Goal: Transaction & Acquisition: Obtain resource

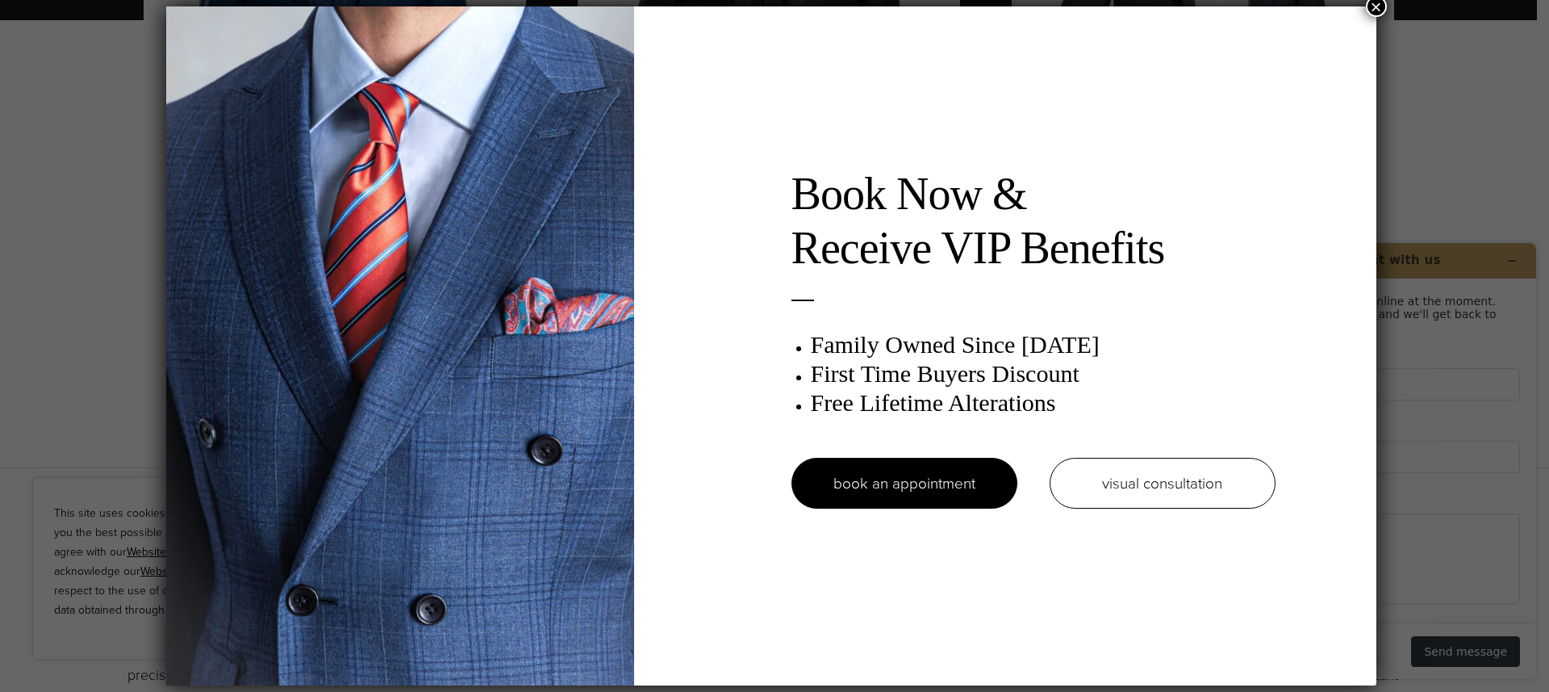
click at [1385, 8] on button "×" at bounding box center [1376, 6] width 21 height 21
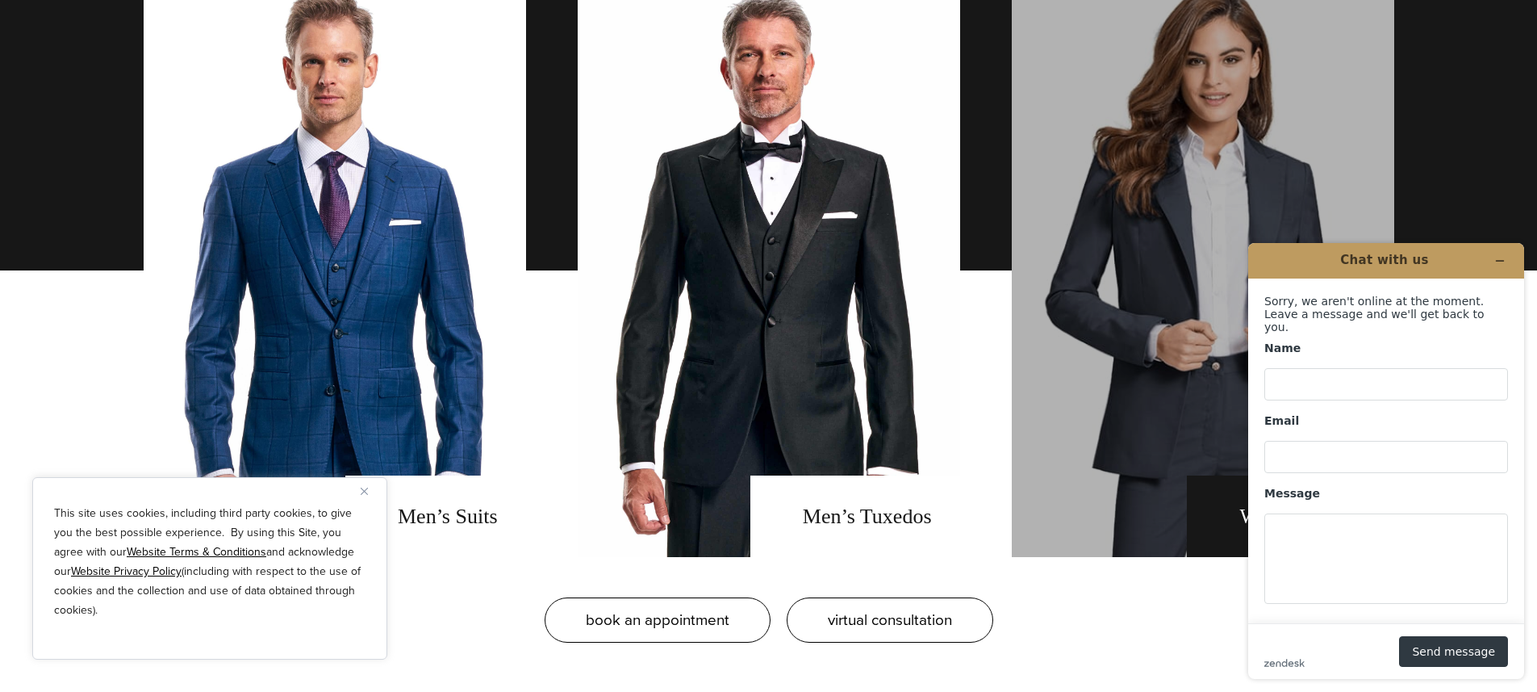
scroll to position [1192, 0]
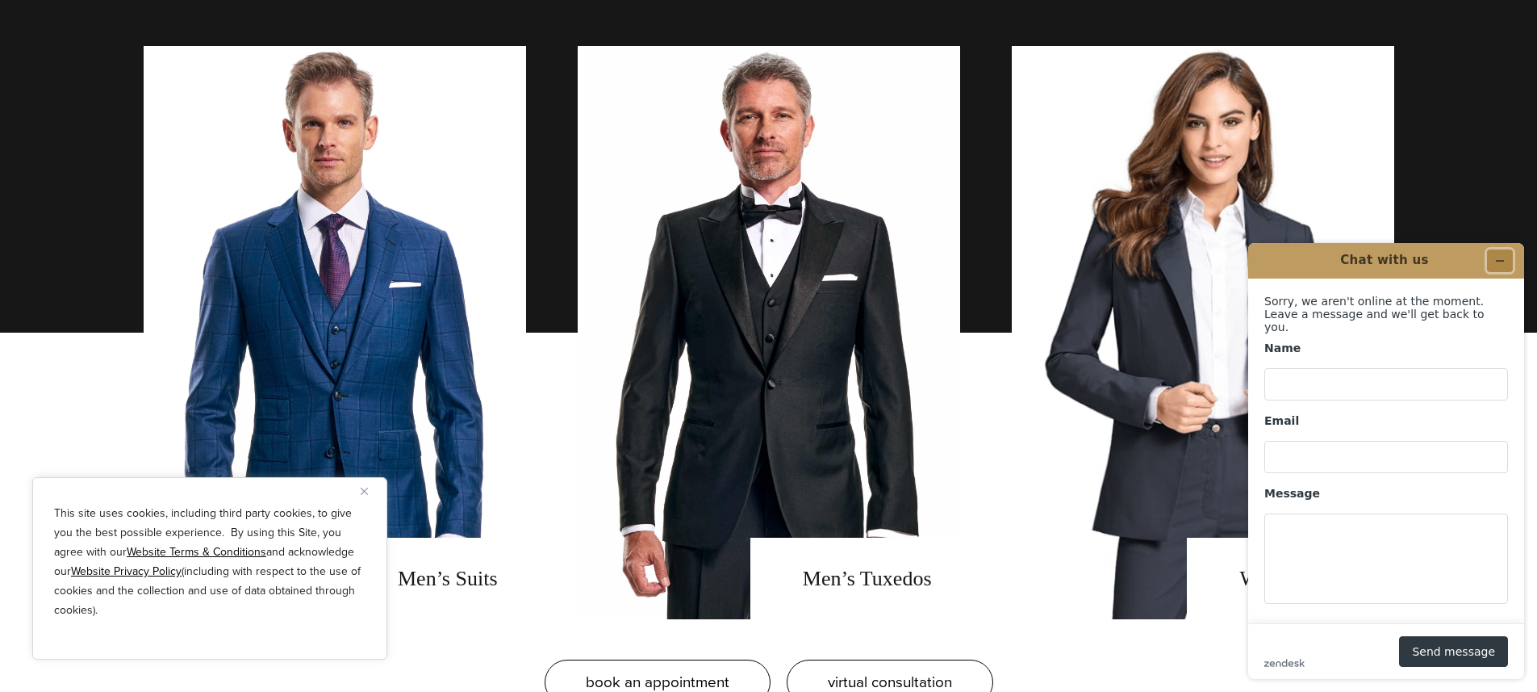
click at [1503, 258] on icon "Minimize widget" at bounding box center [1499, 260] width 11 height 11
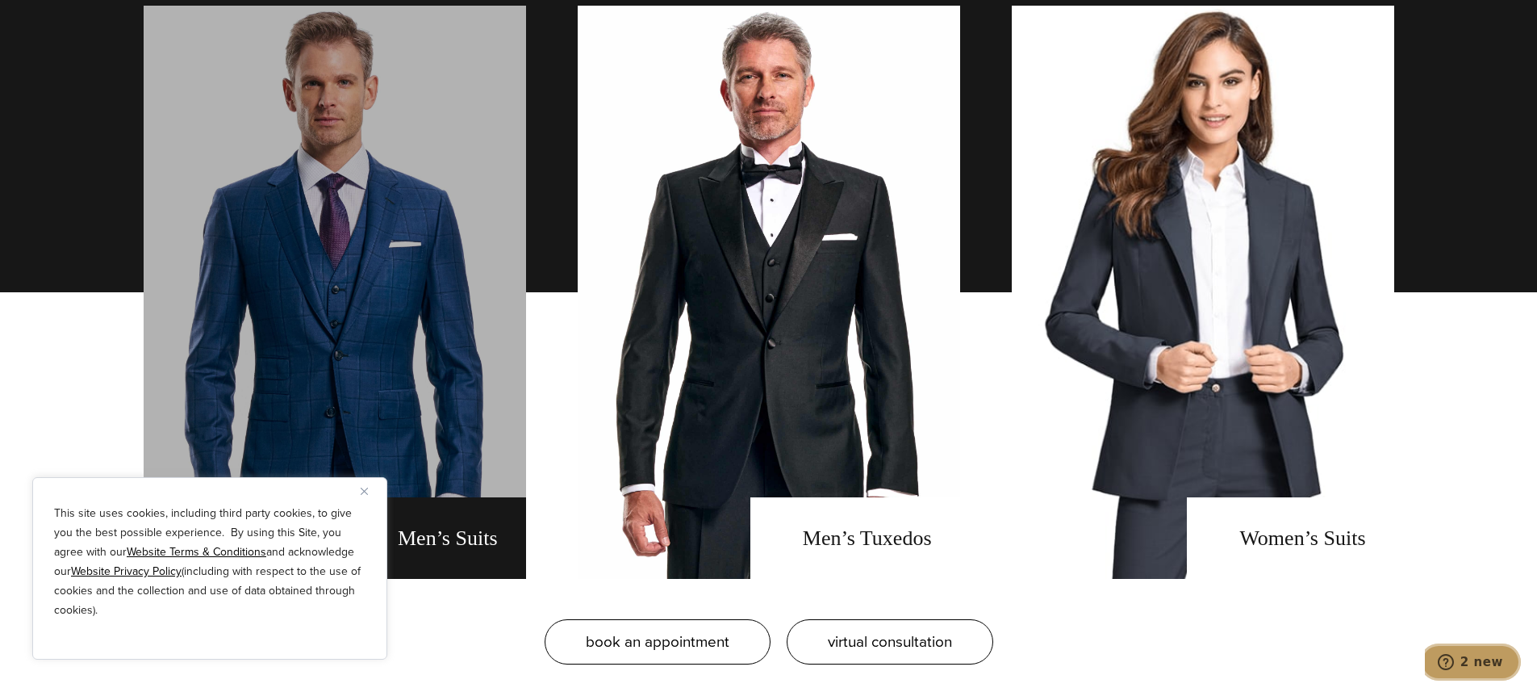
scroll to position [1233, 0]
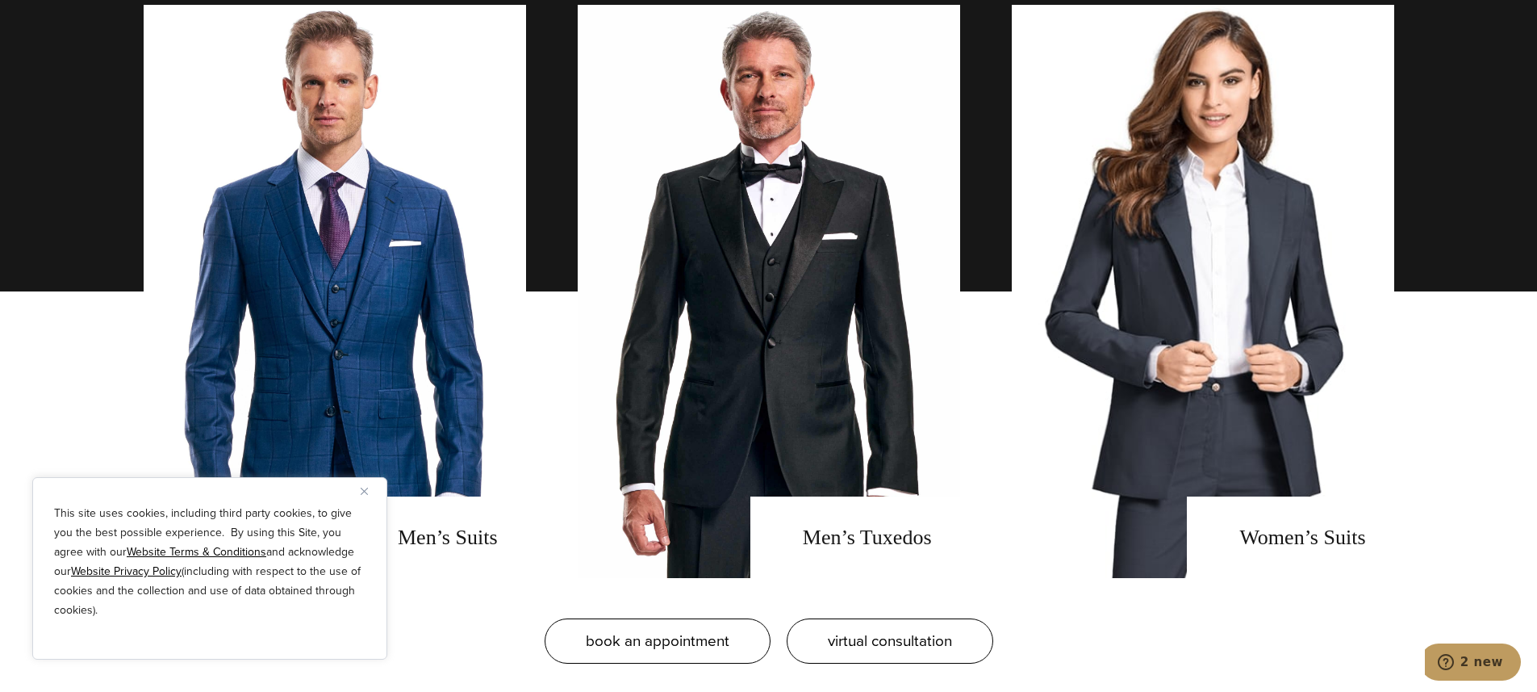
click at [370, 498] on button "Close" at bounding box center [370, 490] width 19 height 19
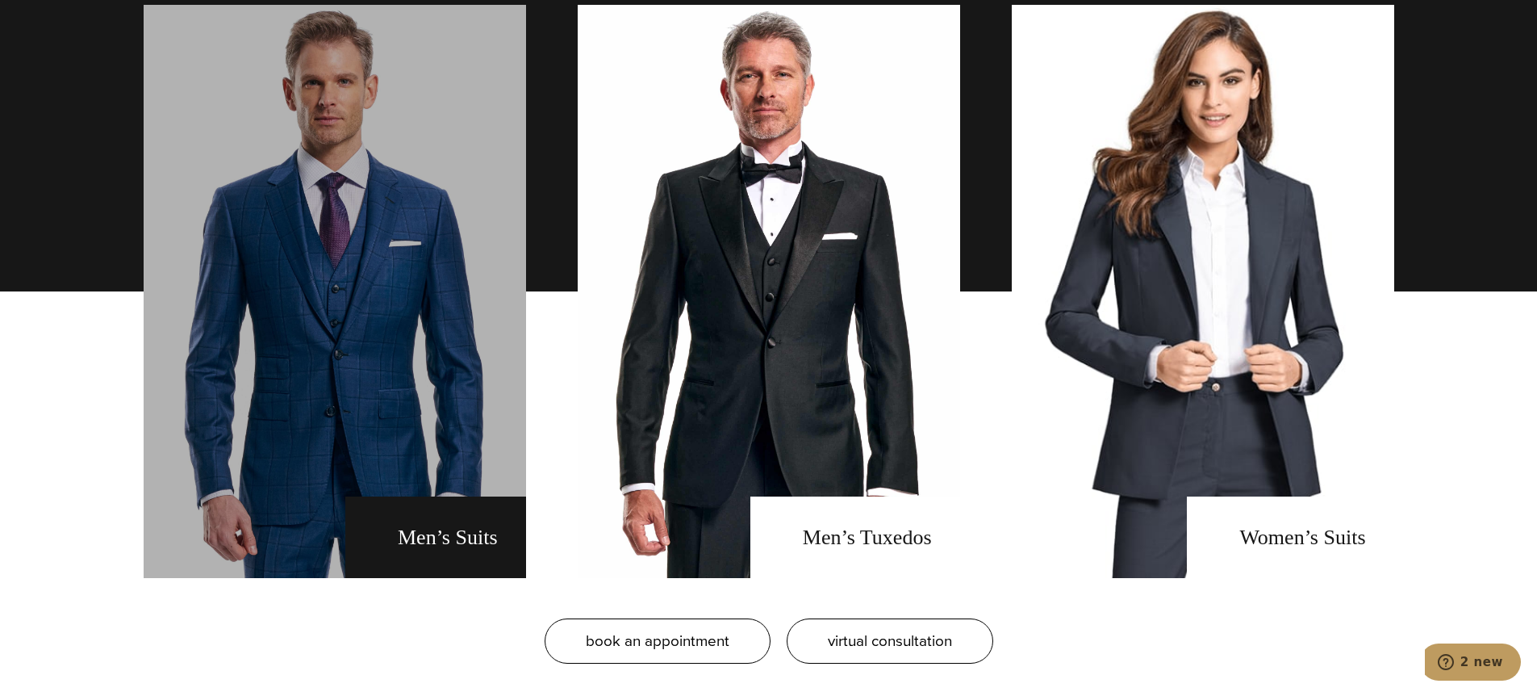
click at [379, 512] on link "men's suits" at bounding box center [335, 291] width 382 height 573
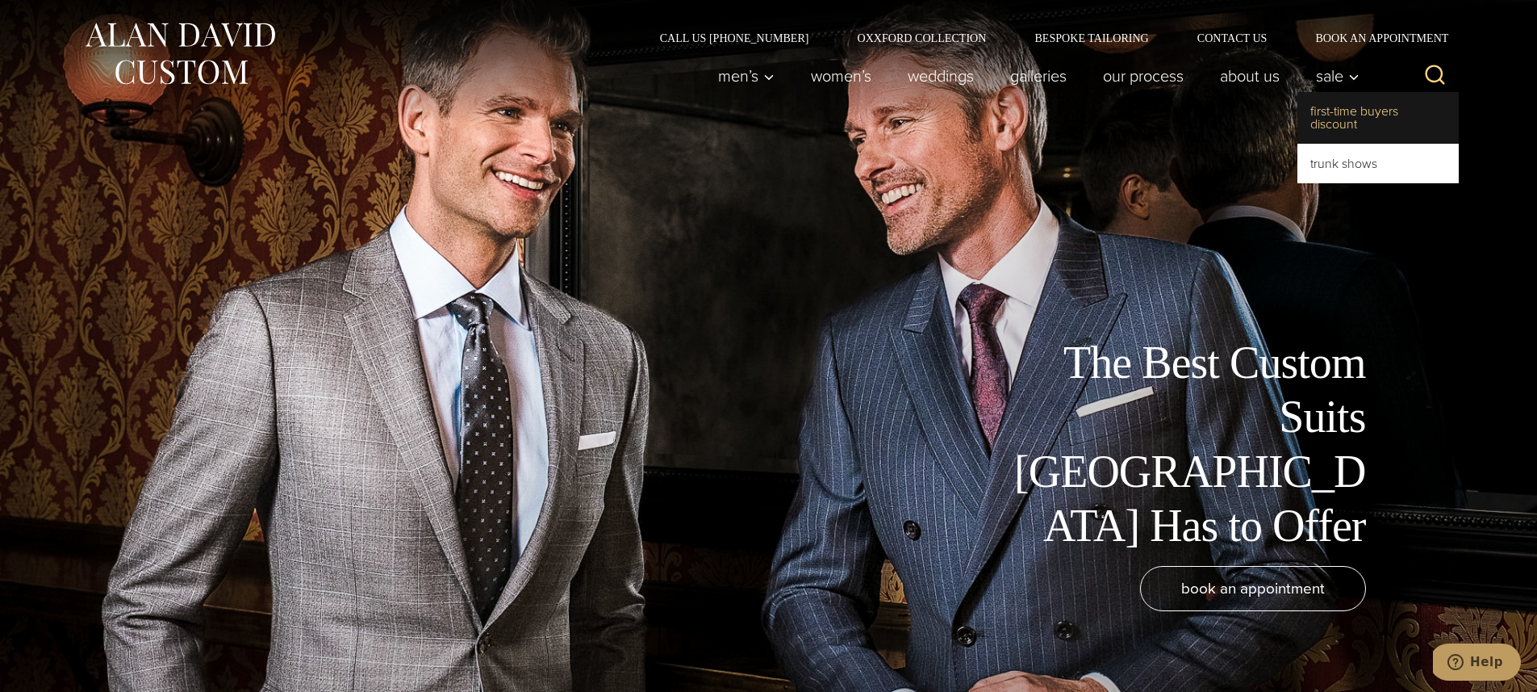
click at [1332, 107] on link "First-Time Buyers Discount" at bounding box center [1378, 118] width 161 height 52
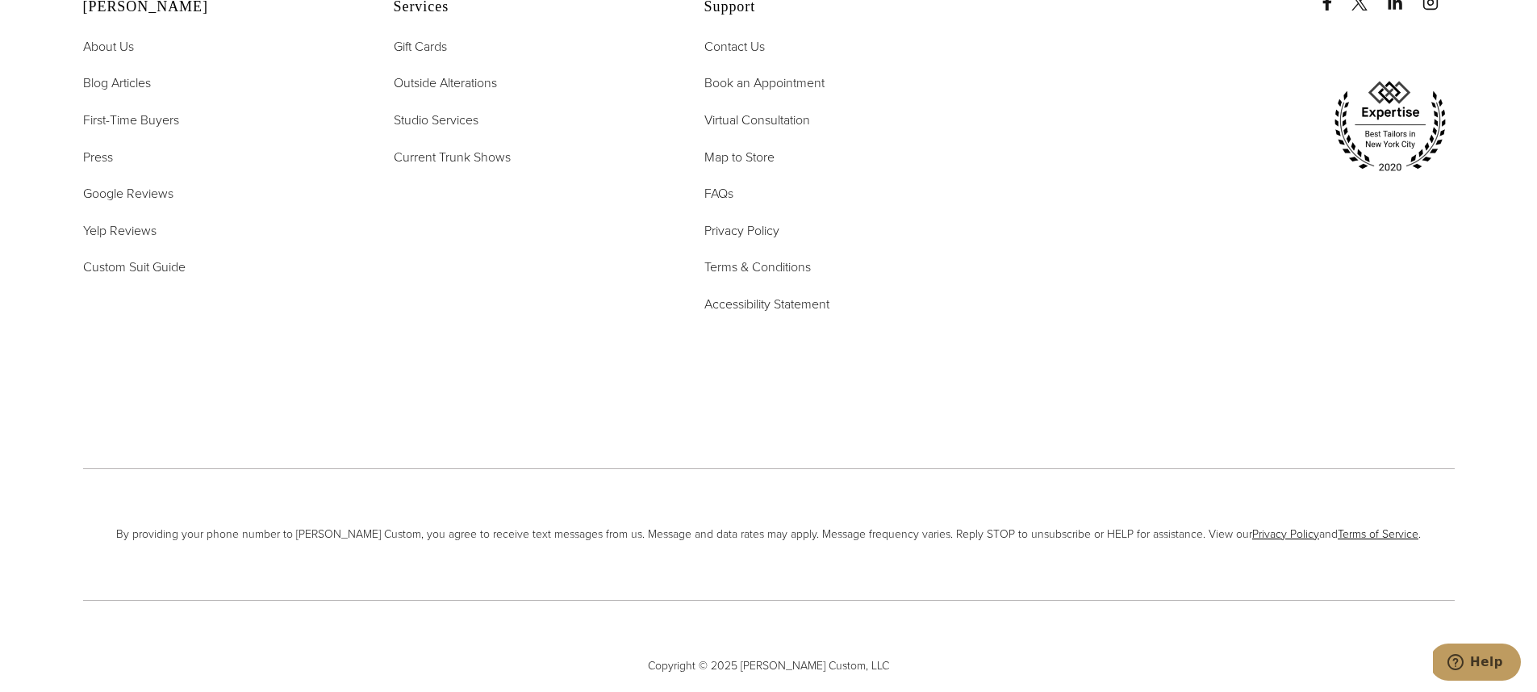
scroll to position [3994, 0]
